Goal: Register for event/course

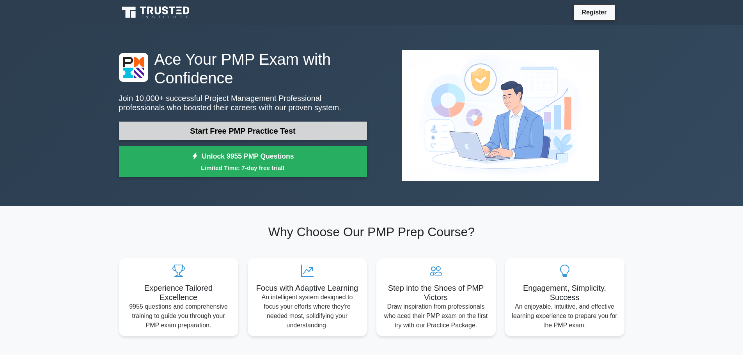
click at [241, 132] on link "Start Free PMP Practice Test" at bounding box center [243, 131] width 248 height 19
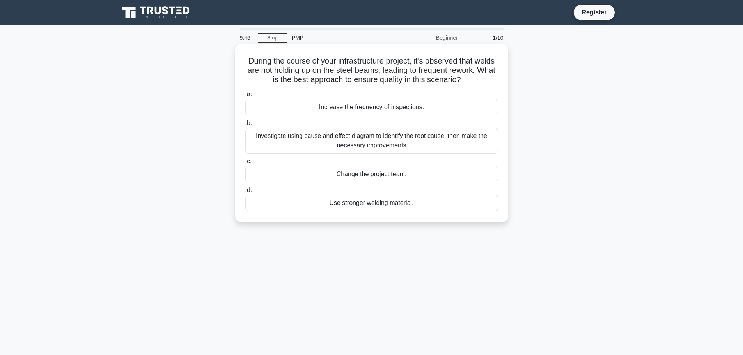
click at [367, 143] on div "Investigate using cause and effect diagram to identify the root cause, then mak…" at bounding box center [371, 141] width 253 height 26
click at [245, 126] on input "b. Investigate using cause and effect diagram to identify the root cause, then …" at bounding box center [245, 123] width 0 height 5
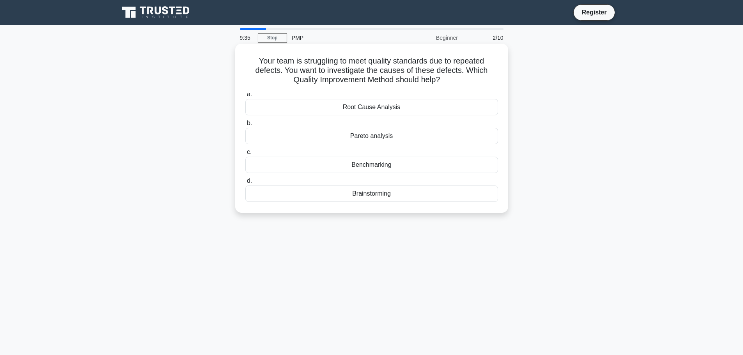
click at [363, 110] on div "Root Cause Analysis" at bounding box center [371, 107] width 253 height 16
click at [245, 97] on input "a. Root Cause Analysis" at bounding box center [245, 94] width 0 height 5
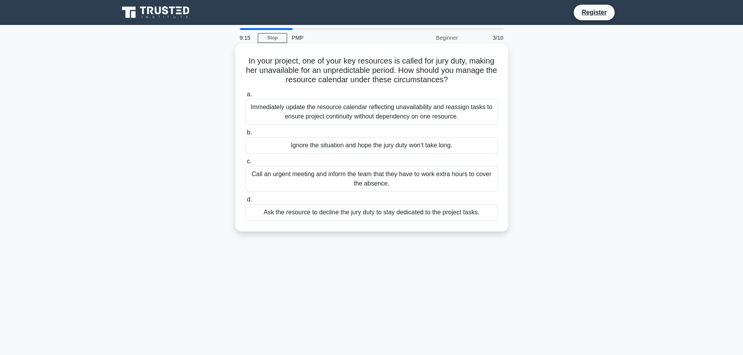
click at [366, 114] on div "Immediately update the resource calendar reflecting unavailability and reassign…" at bounding box center [371, 112] width 253 height 26
click at [245, 97] on input "a. Immediately update the resource calendar reflecting unavailability and reass…" at bounding box center [245, 94] width 0 height 5
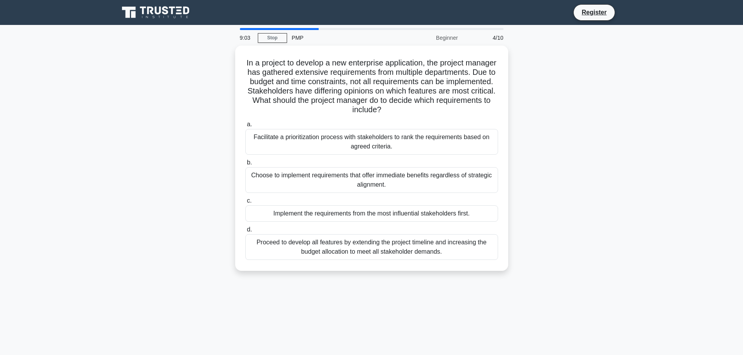
click at [188, 132] on div "In a project to develop a new enterprise application, the project manager has g…" at bounding box center [371, 163] width 515 height 235
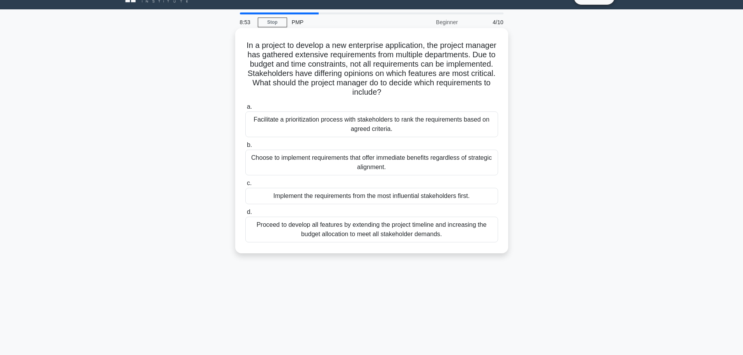
click at [356, 127] on div "Facilitate a prioritization process with stakeholders to rank the requirements …" at bounding box center [371, 125] width 253 height 26
click at [245, 110] on input "a. Facilitate a prioritization process with stakeholders to rank the requiremen…" at bounding box center [245, 107] width 0 height 5
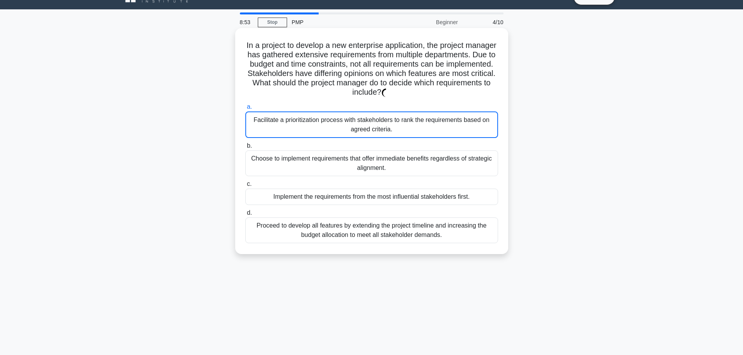
scroll to position [0, 0]
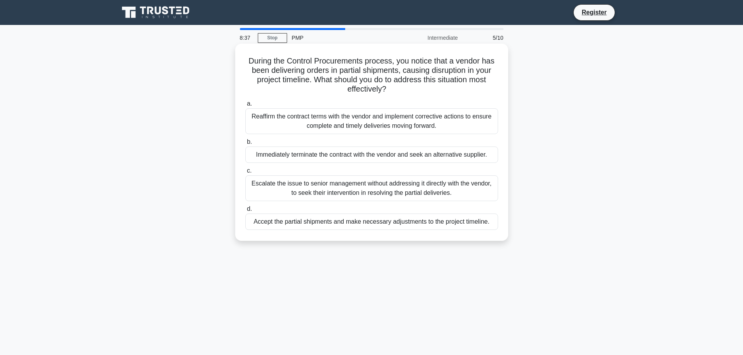
click at [369, 123] on div "Reaffirm the contract terms with the vendor and implement corrective actions to…" at bounding box center [371, 121] width 253 height 26
click at [245, 106] on input "a. Reaffirm the contract terms with the vendor and implement corrective actions…" at bounding box center [245, 103] width 0 height 5
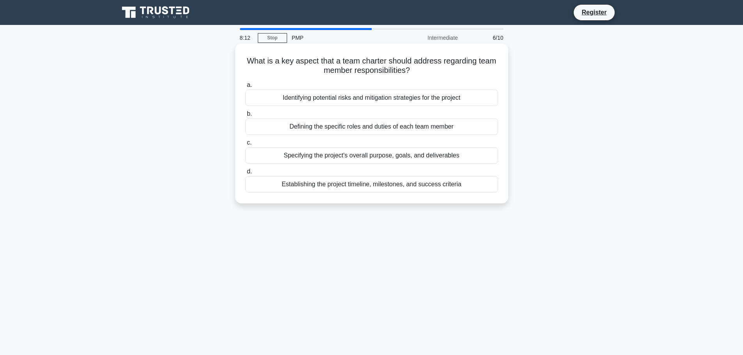
click at [363, 129] on div "Defining the specific roles and duties of each team member" at bounding box center [371, 127] width 253 height 16
click at [245, 117] on input "b. Defining the specific roles and duties of each team member" at bounding box center [245, 114] width 0 height 5
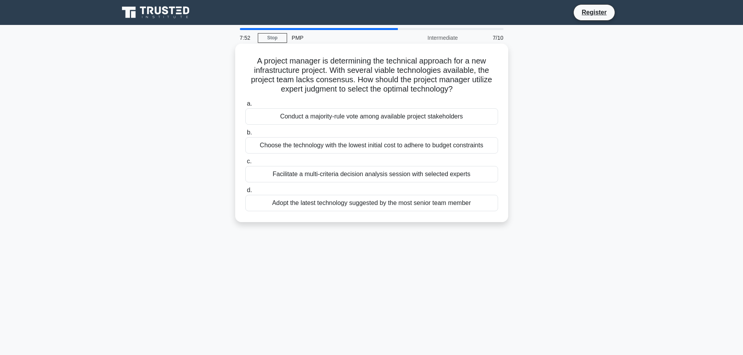
click at [360, 178] on div "Facilitate a multi-criteria decision analysis session with selected experts" at bounding box center [371, 174] width 253 height 16
click at [245, 164] on input "c. Facilitate a multi-criteria decision analysis session with selected experts" at bounding box center [245, 161] width 0 height 5
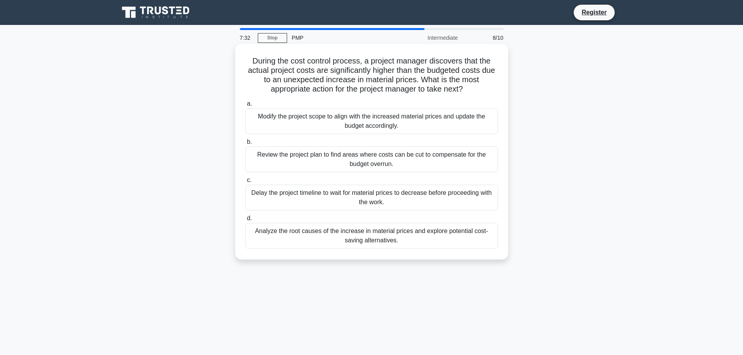
click at [369, 239] on div "Analyze the root causes of the increase in material prices and explore potentia…" at bounding box center [371, 236] width 253 height 26
click at [245, 221] on input "d. Analyze the root causes of the increase in material prices and explore poten…" at bounding box center [245, 218] width 0 height 5
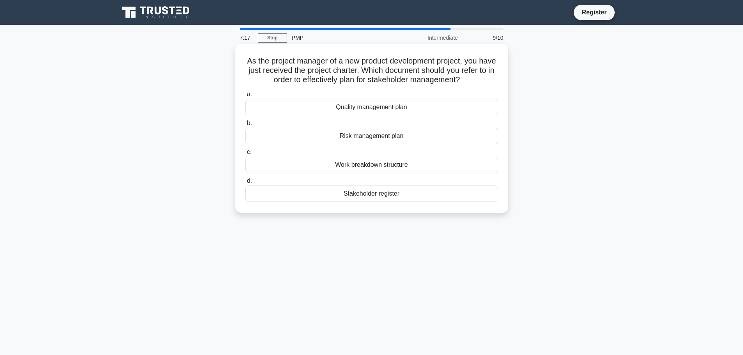
click at [338, 163] on div "Work breakdown structure" at bounding box center [371, 165] width 253 height 16
click at [245, 155] on input "c. Work breakdown structure" at bounding box center [245, 152] width 0 height 5
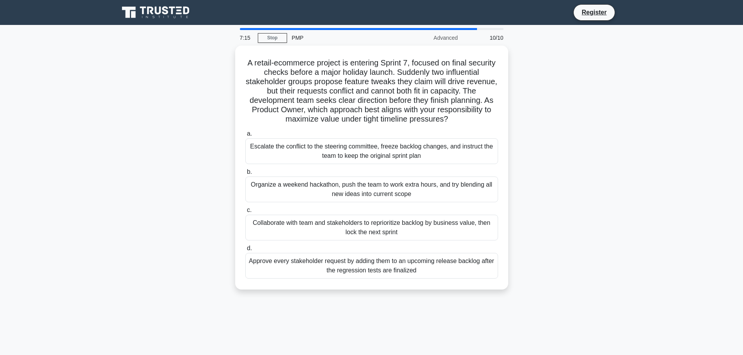
click at [201, 88] on div "A retail-ecommerce project is entering Sprint 7, focused on final security chec…" at bounding box center [371, 173] width 515 height 254
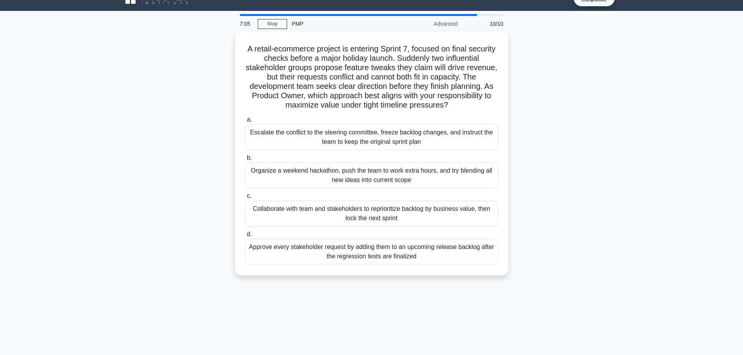
scroll to position [16, 0]
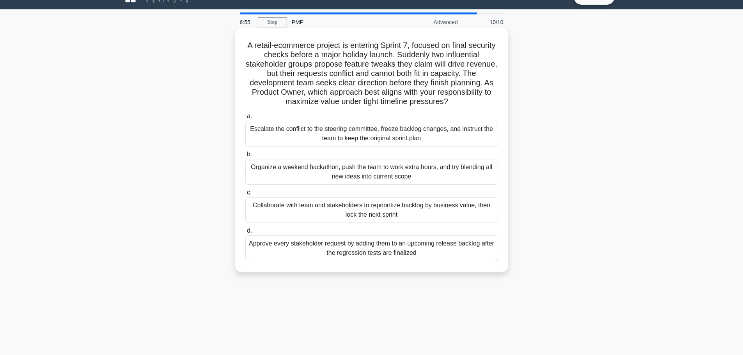
click at [349, 207] on div "Collaborate with team and stakeholders to reprioritize backlog by business valu…" at bounding box center [371, 210] width 253 height 26
click at [245, 195] on input "c. Collaborate with team and stakeholders to reprioritize backlog by business v…" at bounding box center [245, 192] width 0 height 5
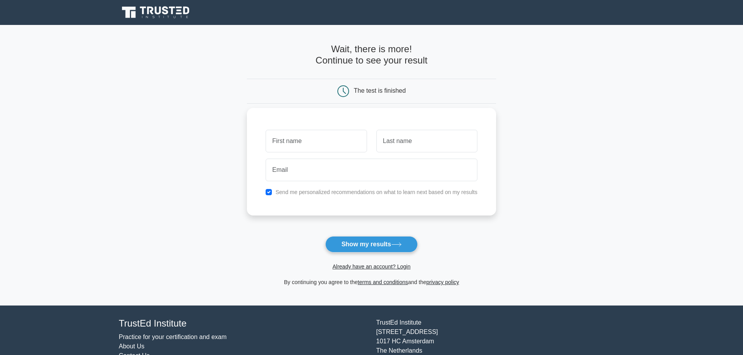
click at [287, 142] on input "text" at bounding box center [316, 141] width 101 height 23
type input "[PERSON_NAME]"
click at [385, 149] on input "text" at bounding box center [426, 141] width 101 height 23
type input "Vujic"
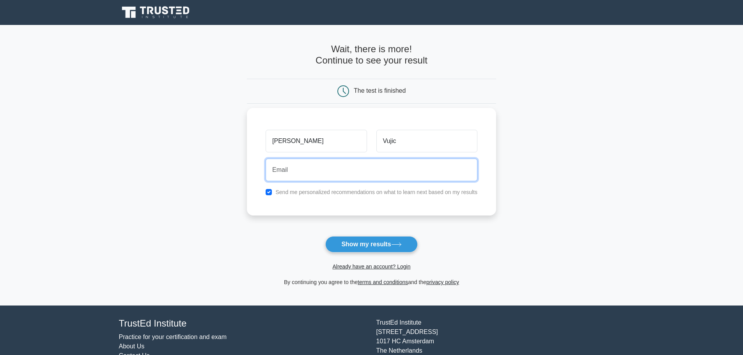
click at [390, 173] on input "email" at bounding box center [372, 170] width 212 height 23
type input "nvujic@gmail.com"
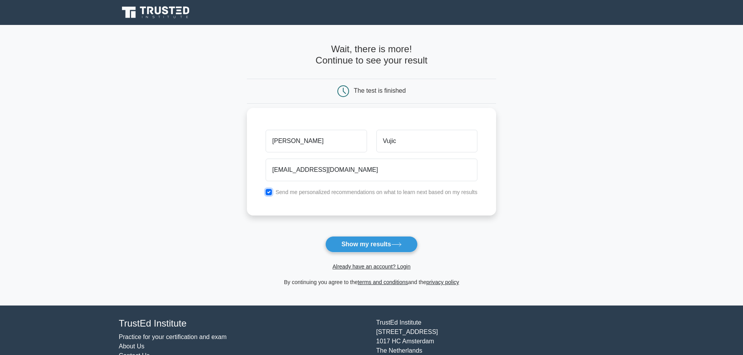
click at [268, 193] on input "checkbox" at bounding box center [269, 192] width 6 height 6
checkbox input "false"
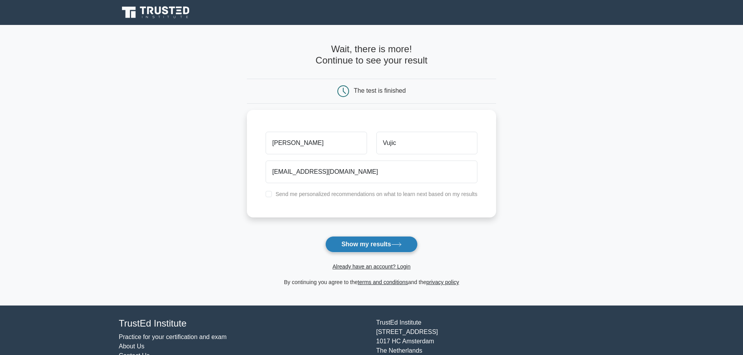
click at [363, 244] on button "Show my results" at bounding box center [371, 244] width 92 height 16
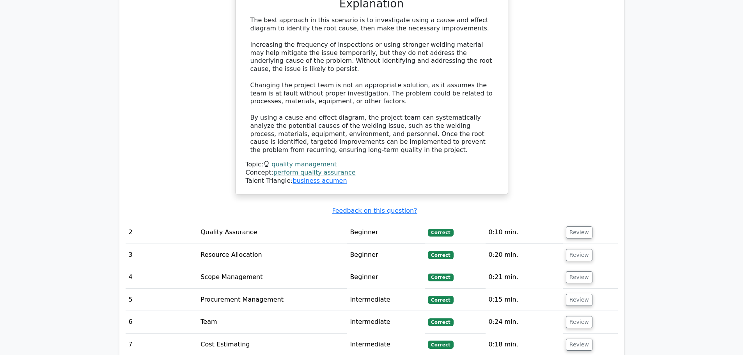
scroll to position [1025, 0]
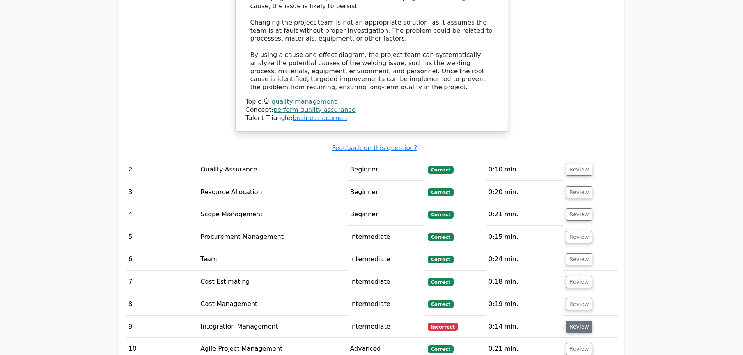
click at [582, 321] on button "Review" at bounding box center [579, 327] width 27 height 12
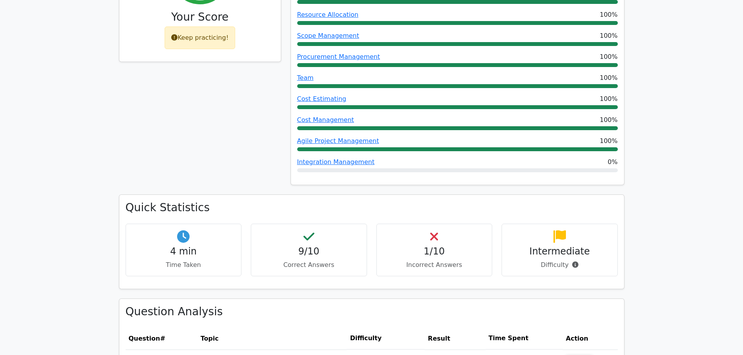
scroll to position [0, 0]
